Goal: Book appointment/travel/reservation

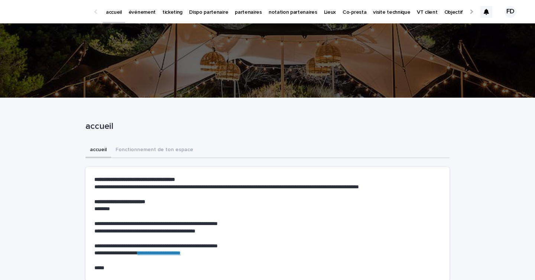
click at [136, 14] on p "événement" at bounding box center [142, 8] width 27 height 16
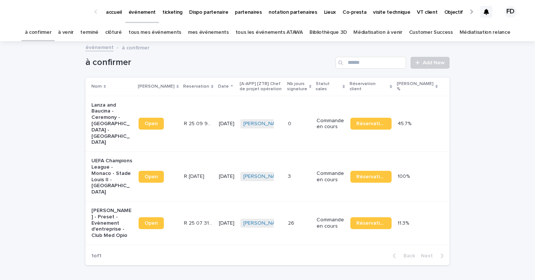
click at [73, 32] on link "à venir" at bounding box center [66, 32] width 16 height 17
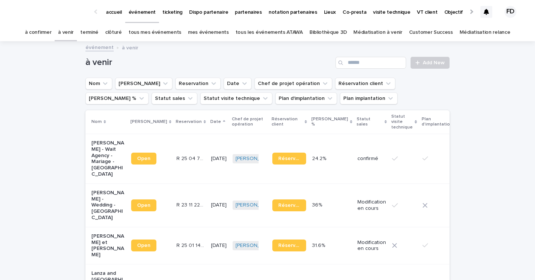
click at [99, 29] on link "terminé" at bounding box center [89, 32] width 18 height 17
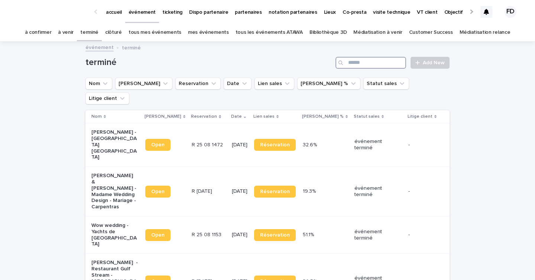
click at [379, 65] on input "Search" at bounding box center [371, 63] width 71 height 12
type input "*"
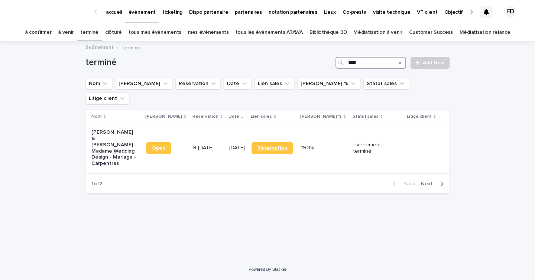
type input "****"
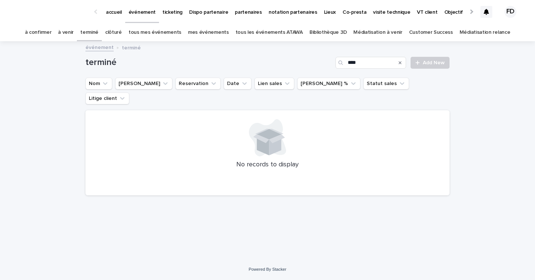
click at [276, 129] on icon at bounding box center [270, 136] width 32 height 15
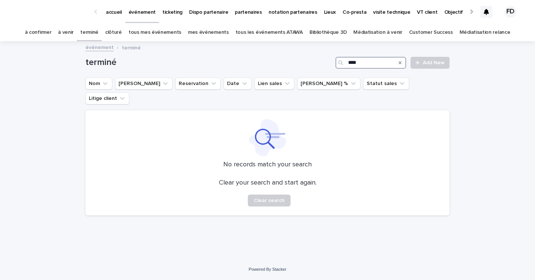
click at [380, 67] on input "****" at bounding box center [371, 63] width 71 height 12
click at [281, 34] on link "tous les événements ATAWA" at bounding box center [269, 32] width 67 height 17
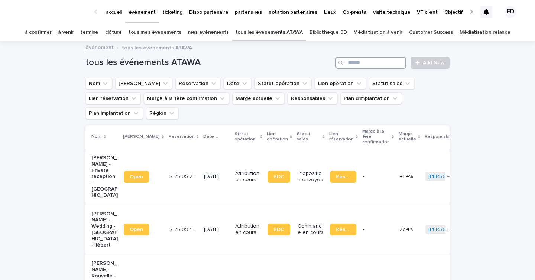
click at [362, 64] on input "Search" at bounding box center [371, 63] width 71 height 12
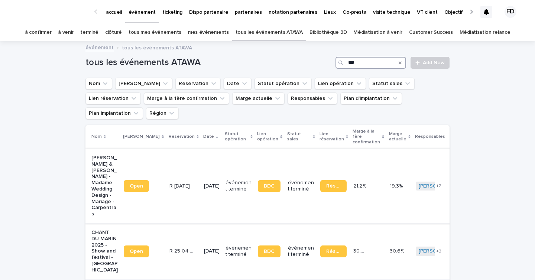
type input "***"
click at [329, 180] on link "Réservation" at bounding box center [334, 186] width 26 height 12
click at [52, 30] on link "à confirmer" at bounding box center [38, 32] width 27 height 17
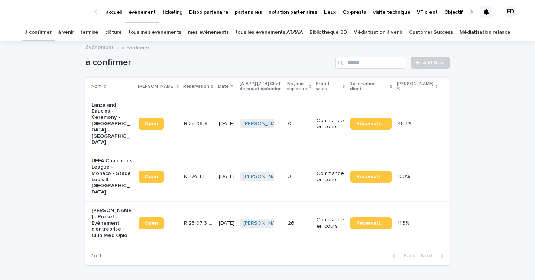
click at [74, 32] on link "à venir" at bounding box center [66, 32] width 16 height 17
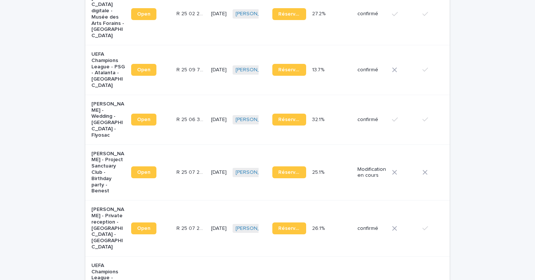
scroll to position [627, 0]
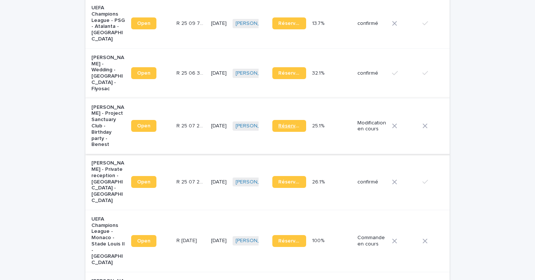
click at [280, 123] on span "Réservation" at bounding box center [289, 125] width 22 height 5
